Goal: Transaction & Acquisition: Purchase product/service

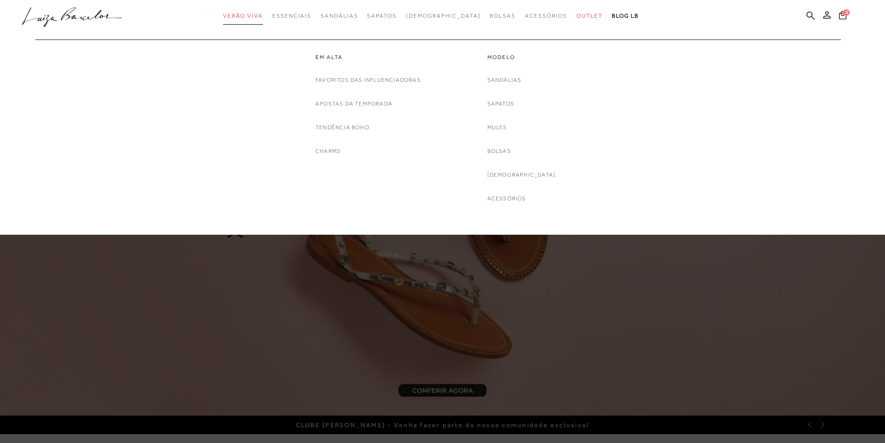
click at [263, 16] on span "Verão Viva" at bounding box center [243, 16] width 40 height 7
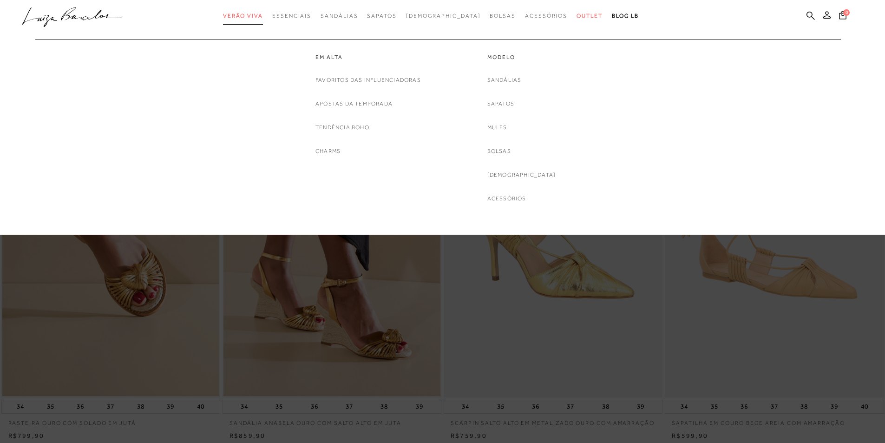
click at [263, 15] on span "Verão Viva" at bounding box center [243, 16] width 40 height 7
click at [512, 80] on link "Sandálias" at bounding box center [504, 80] width 34 height 10
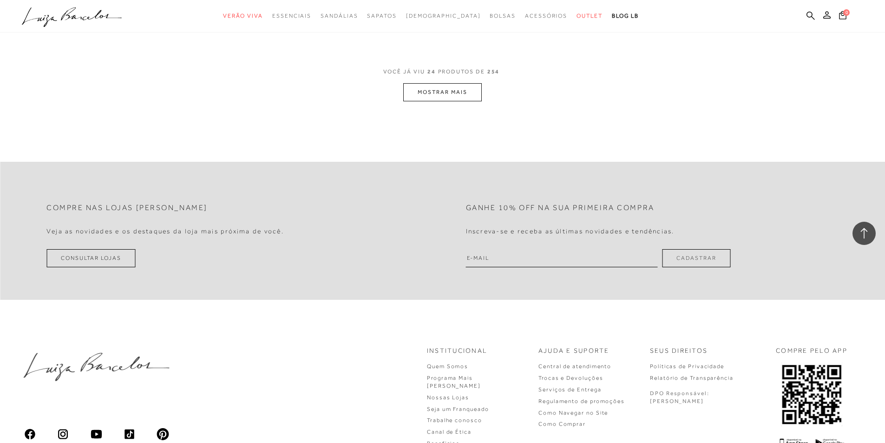
scroll to position [2370, 0]
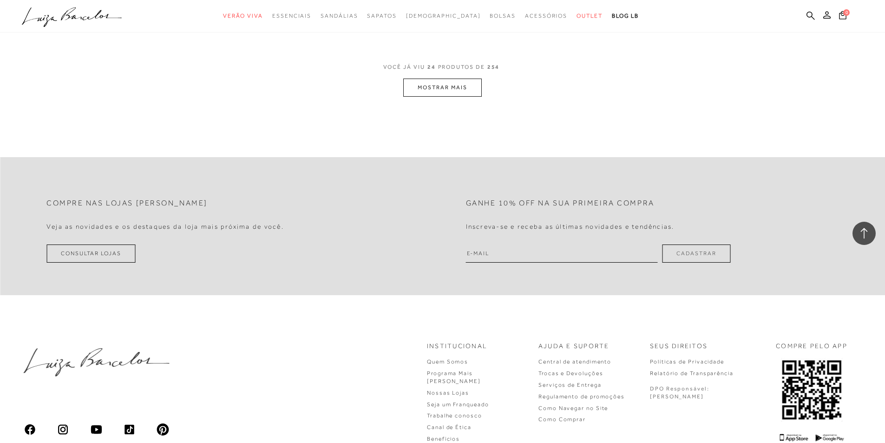
click at [447, 89] on button "MOSTRAR MAIS" at bounding box center [442, 88] width 78 height 18
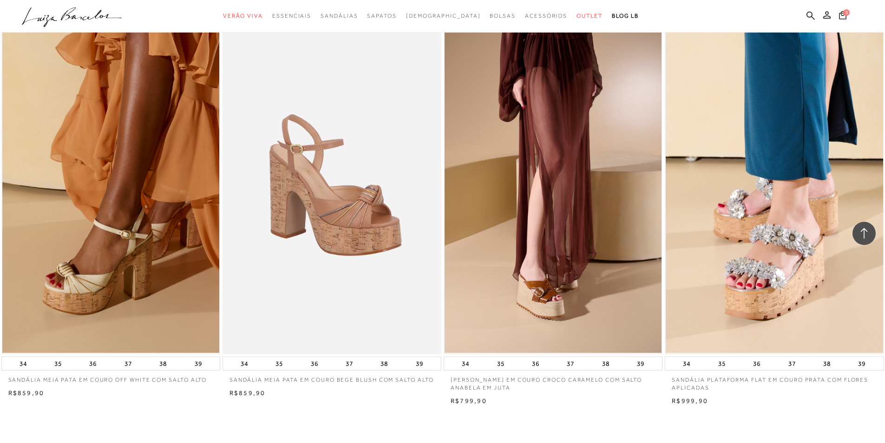
scroll to position [4553, 0]
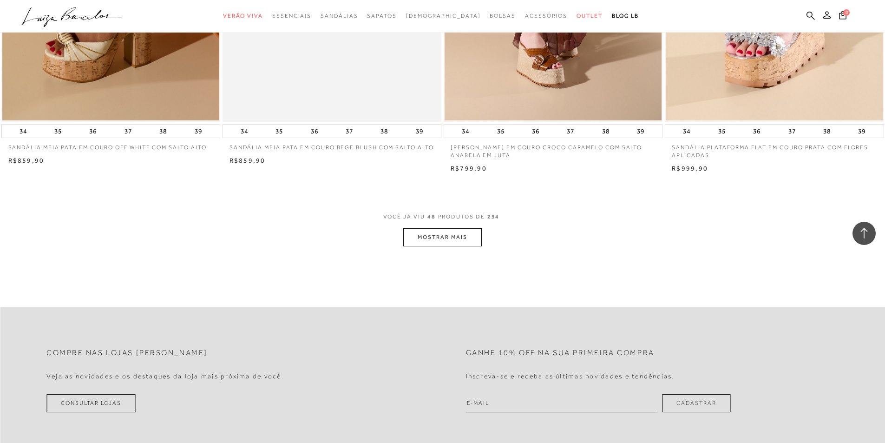
click at [457, 236] on button "MOSTRAR MAIS" at bounding box center [442, 237] width 78 height 18
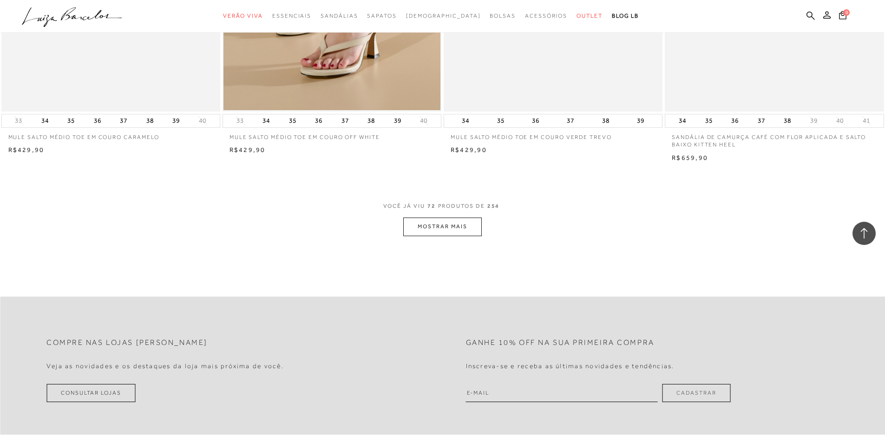
scroll to position [6923, 0]
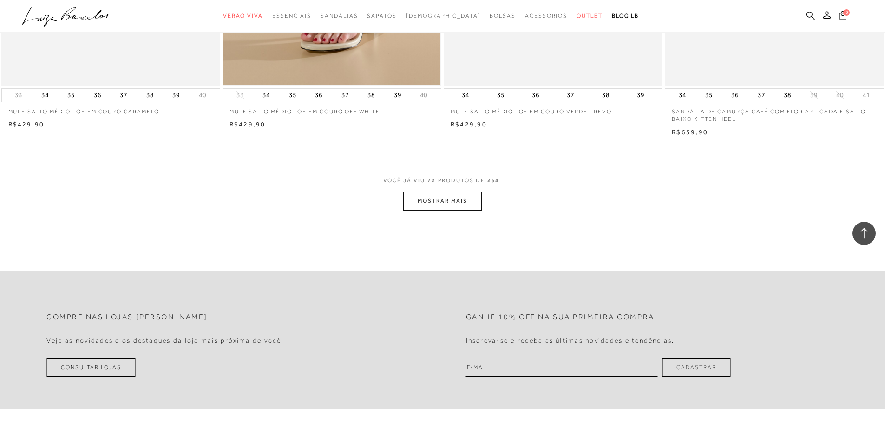
click at [443, 199] on button "MOSTRAR MAIS" at bounding box center [442, 201] width 78 height 18
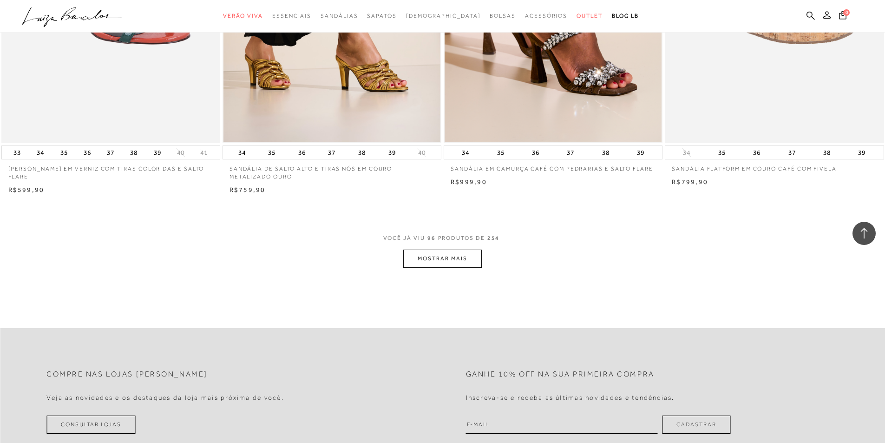
scroll to position [9200, 0]
click at [449, 258] on button "MOSTRAR MAIS" at bounding box center [442, 258] width 78 height 18
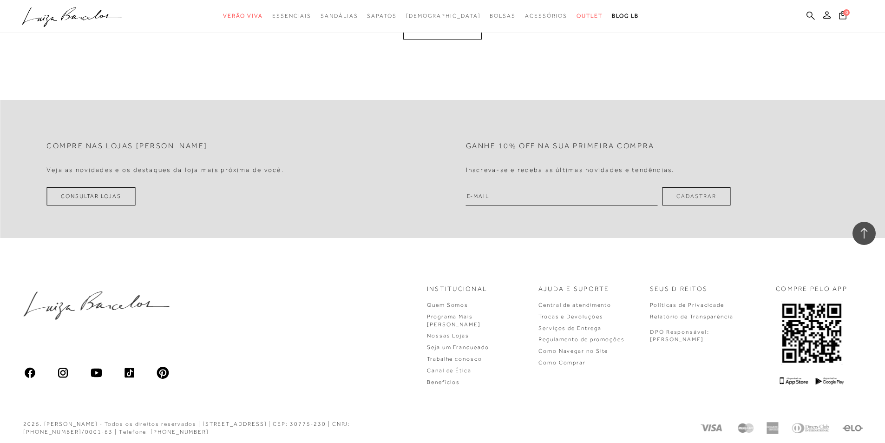
scroll to position [11764, 0]
